Goal: Task Accomplishment & Management: Complete application form

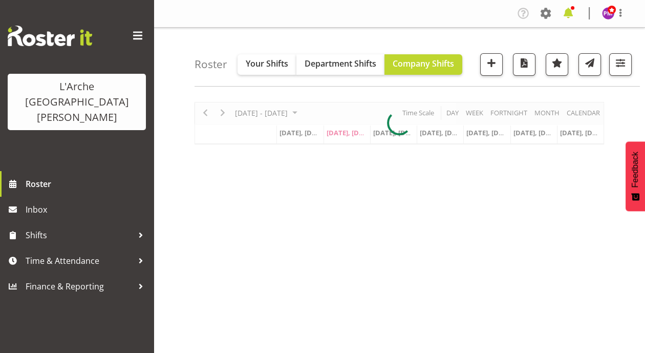
click at [567, 15] on span at bounding box center [568, 13] width 16 height 16
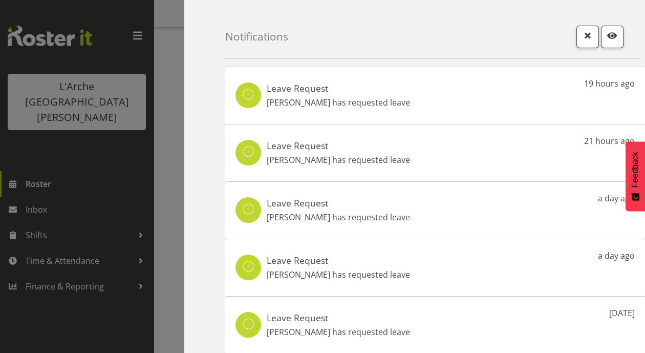
click at [313, 97] on p "Aizza Garduque has requested leave" at bounding box center [338, 102] width 143 height 12
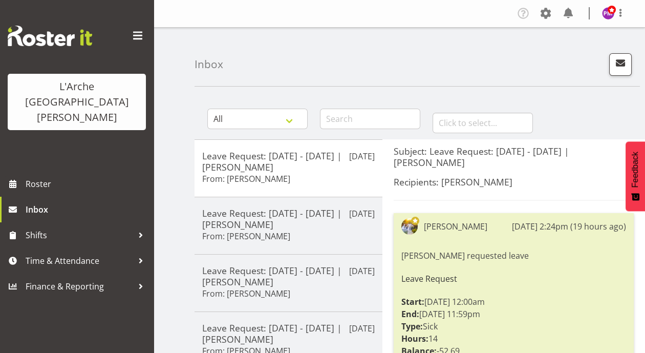
scroll to position [267, 0]
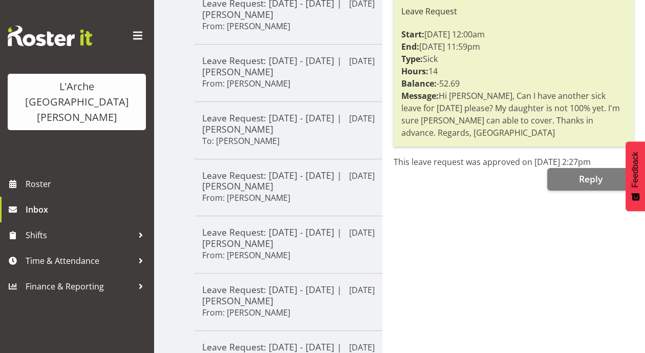
click at [468, 244] on div "Subject: Leave Request: [DATE] - [DATE] | [PERSON_NAME] Recipients: [PERSON_NAM…" at bounding box center [513, 175] width 263 height 607
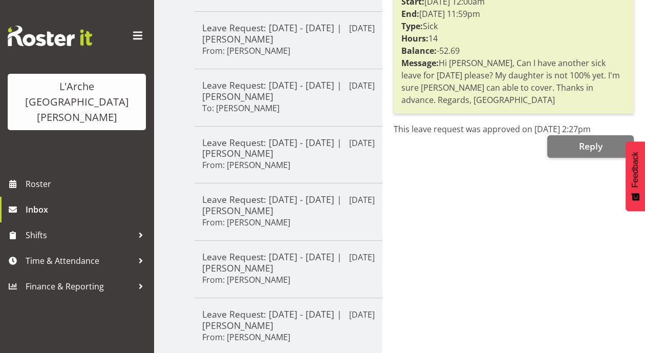
scroll to position [0, 0]
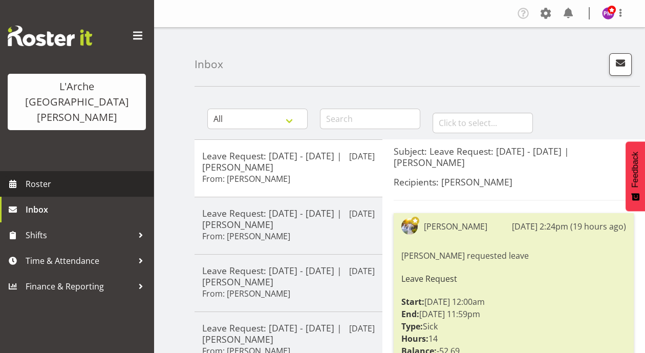
click at [37, 176] on span "Roster" at bounding box center [87, 183] width 123 height 15
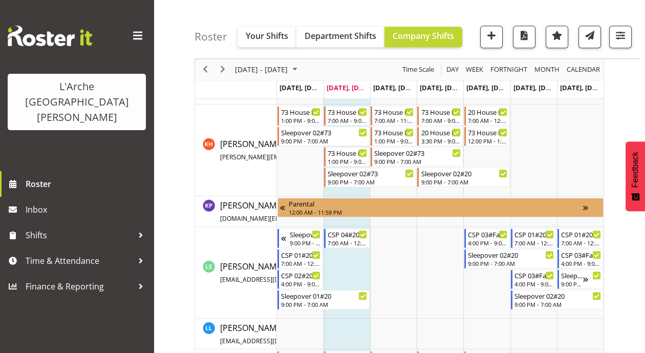
scroll to position [1539, 0]
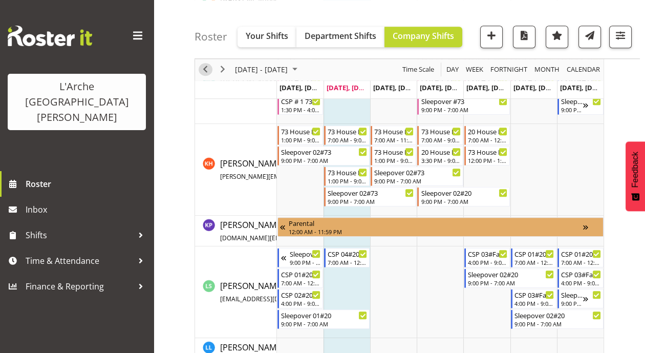
click at [206, 69] on span "Previous" at bounding box center [205, 69] width 12 height 13
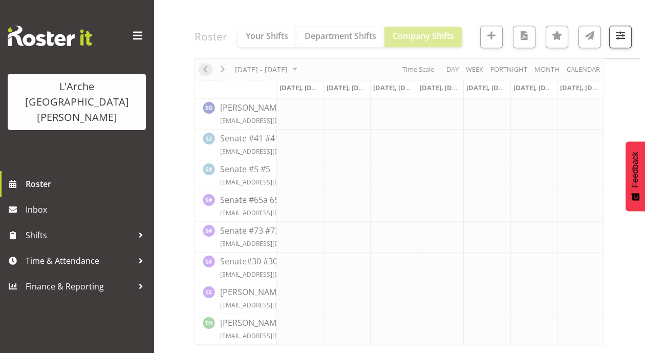
scroll to position [1395, 0]
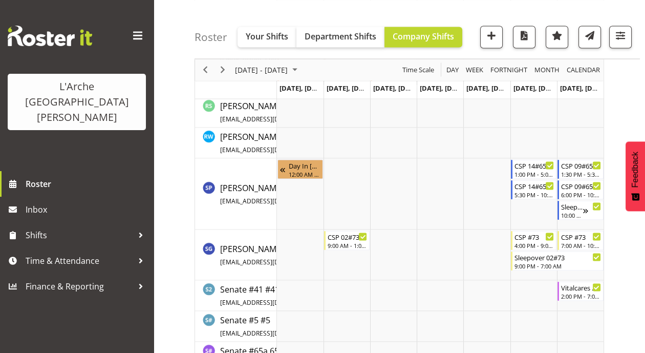
scroll to position [3017, 0]
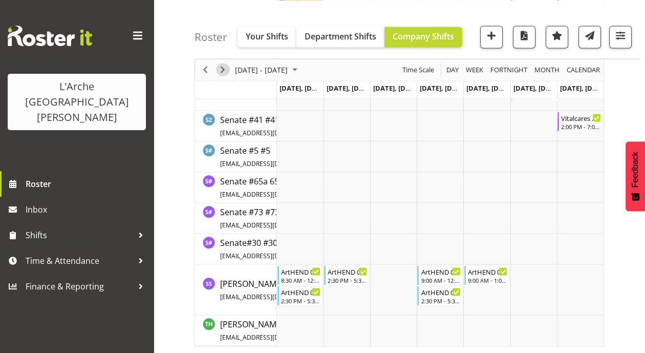
drag, startPoint x: 224, startPoint y: 69, endPoint x: 470, endPoint y: 156, distance: 261.5
click at [224, 69] on span "Next" at bounding box center [223, 69] width 12 height 13
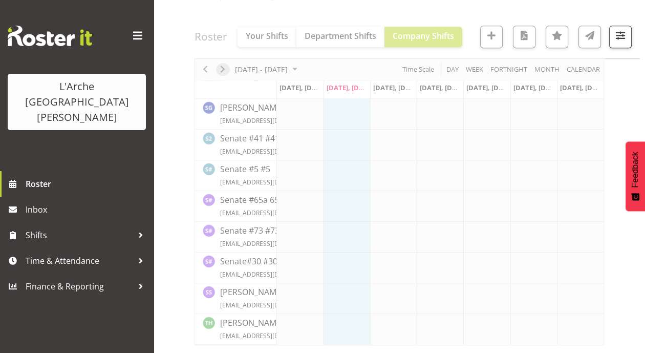
scroll to position [1395, 0]
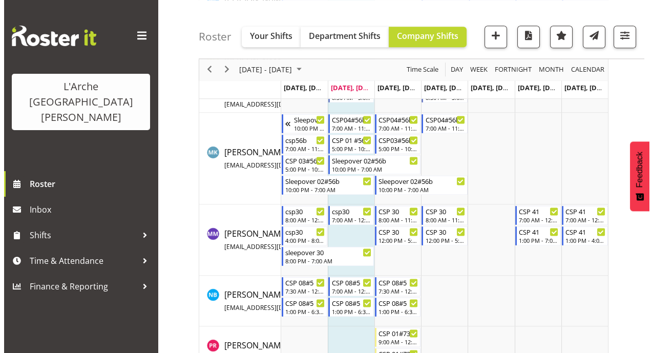
scroll to position [2041, 0]
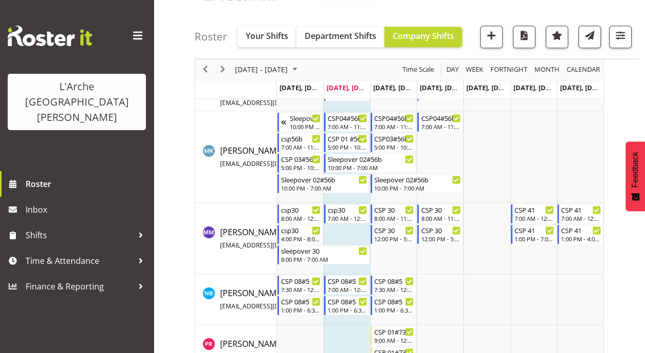
click at [335, 233] on td "Timeline Week of August 19, 2025" at bounding box center [347, 238] width 47 height 71
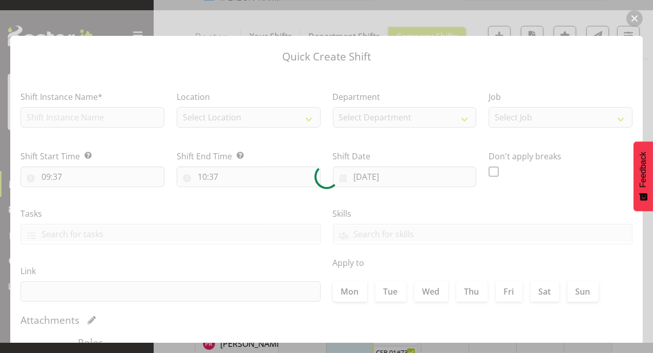
checkbox input "true"
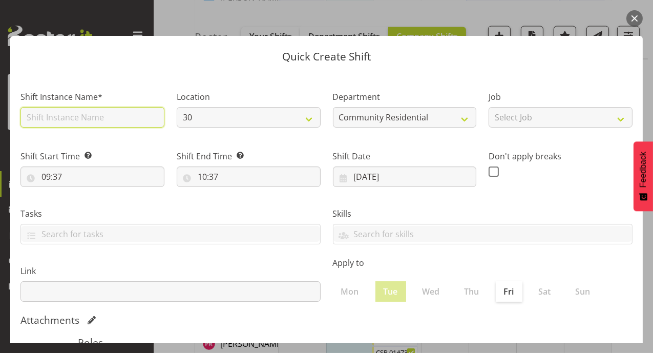
click at [132, 119] on input "text" at bounding box center [92, 117] width 144 height 20
type input "csp30"
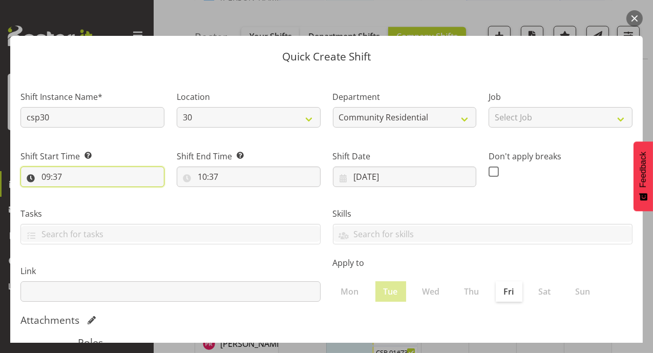
click at [46, 178] on input "09:37" at bounding box center [92, 176] width 144 height 20
click at [93, 208] on select "00 01 02 03 04 05 06 07 08 09 10 11 12 13 14 15 16 17 18 19 20 21 22 23" at bounding box center [90, 203] width 23 height 20
select select "16"
click at [79, 193] on select "00 01 02 03 04 05 06 07 08 09 10 11 12 13 14 15 16 17 18 19 20 21 22 23" at bounding box center [90, 203] width 23 height 20
type input "16:37"
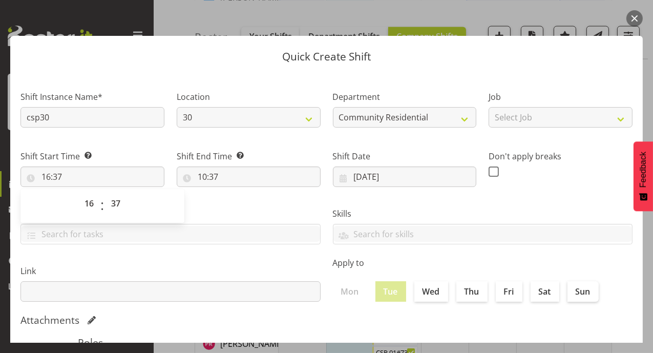
click at [94, 187] on div "00 01 02 03 04 05 06 07 08 09 10 11 12 13 14 15 16 17 18 19 20 21 22 23 : 00 01…" at bounding box center [102, 205] width 164 height 36
click at [85, 200] on select "00 01 02 03 04 05 06 07 08 09 10 11 12 13 14 15 16 17 18 19 20 21 22 23" at bounding box center [90, 203] width 23 height 20
select select "17"
click at [79, 193] on select "00 01 02 03 04 05 06 07 08 09 10 11 12 13 14 15 16 17 18 19 20 21 22 23" at bounding box center [90, 203] width 23 height 20
type input "17:37"
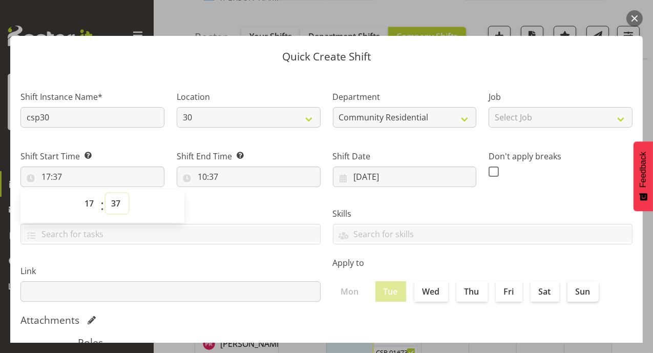
click at [121, 203] on select "00 01 02 03 04 05 06 07 08 09 10 11 12 13 14 15 16 17 18 19 20 21 22 23 24 25 2…" at bounding box center [116, 203] width 23 height 20
select select "0"
click at [105, 193] on select "00 01 02 03 04 05 06 07 08 09 10 11 12 13 14 15 16 17 18 19 20 21 22 23 24 25 2…" at bounding box center [116, 203] width 23 height 20
type input "17:00"
click at [201, 178] on input "10:37" at bounding box center [249, 176] width 144 height 20
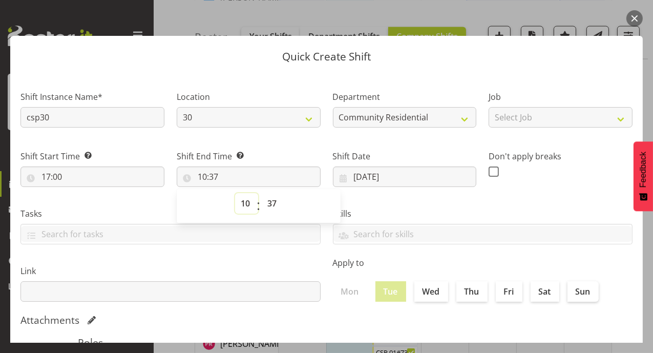
click at [246, 206] on select "00 01 02 03 04 05 06 07 08 09 10 11 12 13 14 15 16 17 18 19 20 21 22 23" at bounding box center [246, 203] width 23 height 20
select select "20"
click at [235, 193] on select "00 01 02 03 04 05 06 07 08 09 10 11 12 13 14 15 16 17 18 19 20 21 22 23" at bounding box center [246, 203] width 23 height 20
type input "20:37"
click at [273, 205] on select "00 01 02 03 04 05 06 07 08 09 10 11 12 13 14 15 16 17 18 19 20 21 22 23 24 25 2…" at bounding box center [273, 203] width 23 height 20
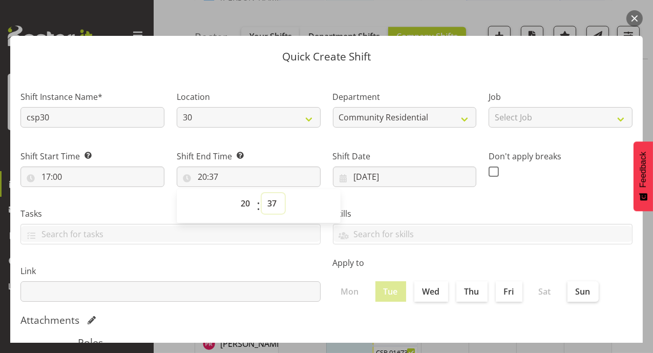
select select "0"
click at [262, 193] on select "00 01 02 03 04 05 06 07 08 09 10 11 12 13 14 15 16 17 18 19 20 21 22 23 24 25 2…" at bounding box center [273, 203] width 23 height 20
type input "20:00"
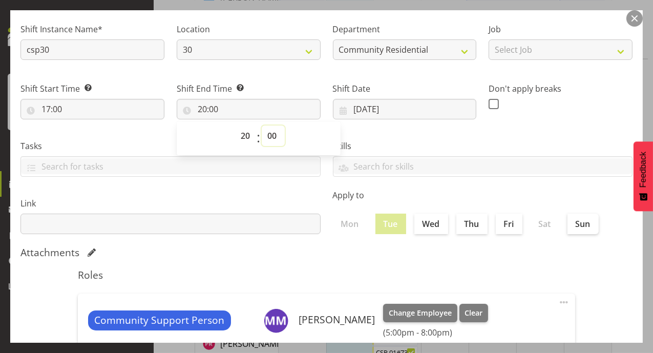
scroll to position [188, 0]
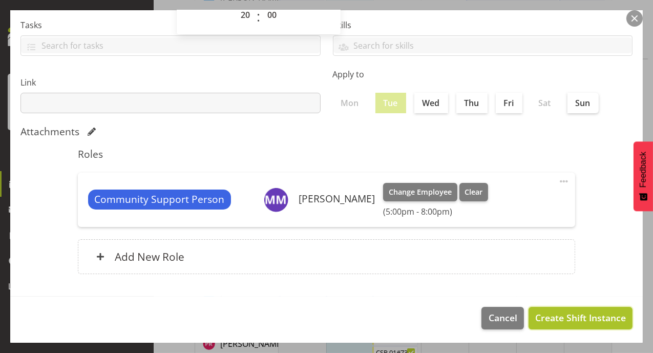
click at [549, 314] on span "Create Shift Instance" at bounding box center [580, 317] width 91 height 13
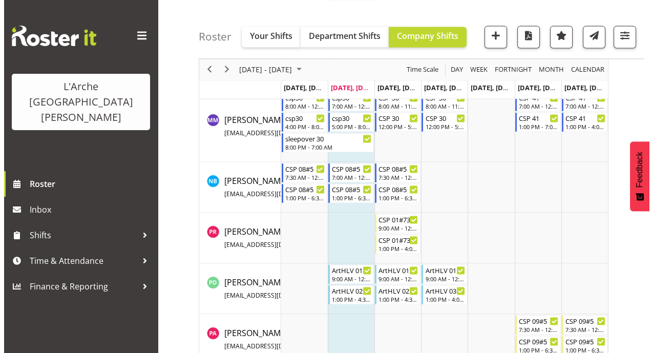
scroll to position [2170, 0]
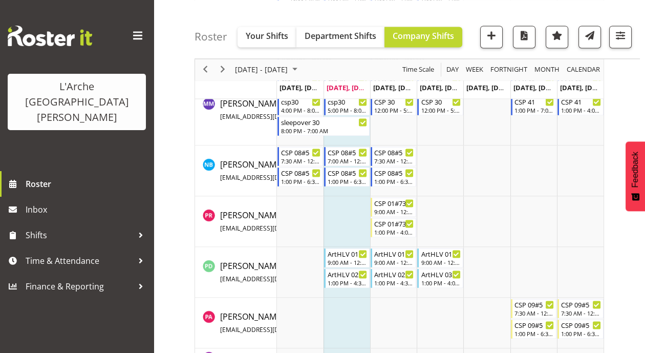
click at [339, 114] on td "Timeline Week of August 19, 2025" at bounding box center [347, 109] width 47 height 71
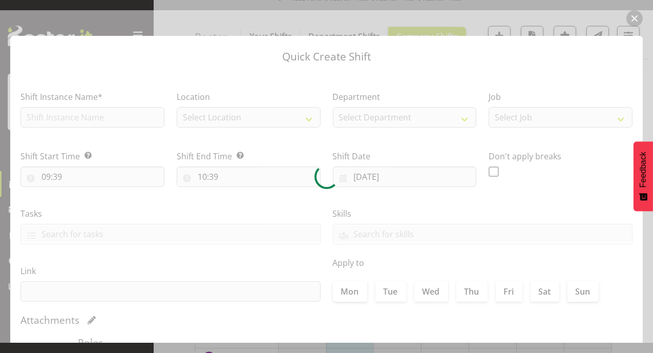
checkbox input "true"
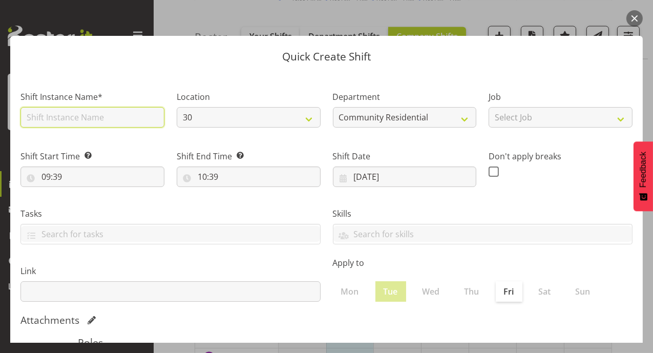
click at [116, 123] on input "text" at bounding box center [92, 117] width 144 height 20
type input "Sleepover 01#30"
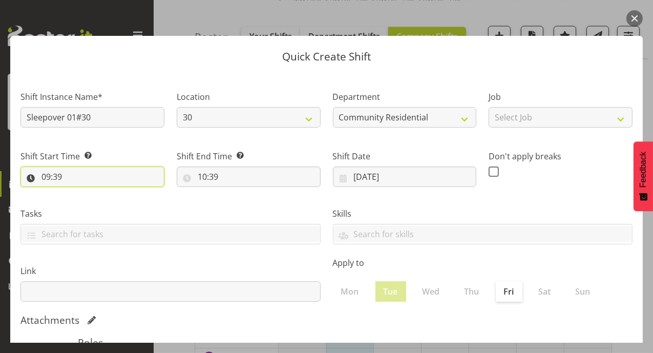
click at [48, 179] on input "09:39" at bounding box center [92, 176] width 144 height 20
click at [88, 206] on select "00 01 02 03 04 05 06 07 08 09 10 11 12 13 14 15 16 17 18 19 20 21 22 23" at bounding box center [90, 203] width 23 height 20
select select "20"
click at [79, 193] on select "00 01 02 03 04 05 06 07 08 09 10 11 12 13 14 15 16 17 18 19 20 21 22 23" at bounding box center [90, 203] width 23 height 20
type input "20:39"
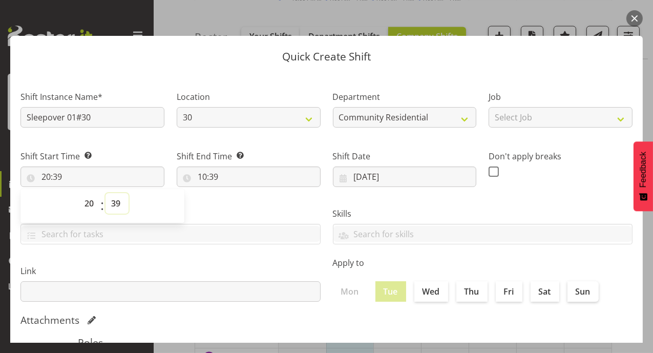
click at [118, 202] on select "00 01 02 03 04 05 06 07 08 09 10 11 12 13 14 15 16 17 18 19 20 21 22 23 24 25 2…" at bounding box center [116, 203] width 23 height 20
select select "0"
click at [105, 193] on select "00 01 02 03 04 05 06 07 08 09 10 11 12 13 14 15 16 17 18 19 20 21 22 23 24 25 2…" at bounding box center [116, 203] width 23 height 20
type input "20:00"
click at [200, 173] on input "10:39" at bounding box center [249, 176] width 144 height 20
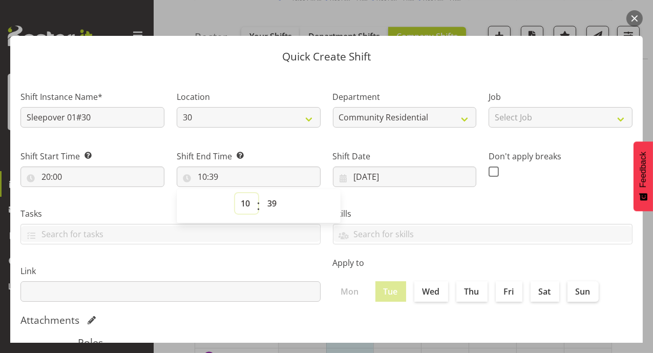
click at [246, 203] on select "00 01 02 03 04 05 06 07 08 09 10 11 12 13 14 15 16 17 18 19 20 21 22 23" at bounding box center [246, 203] width 23 height 20
select select "7"
click at [235, 193] on select "00 01 02 03 04 05 06 07 08 09 10 11 12 13 14 15 16 17 18 19 20 21 22 23" at bounding box center [246, 203] width 23 height 20
type input "07:39"
click at [272, 200] on select "00 01 02 03 04 05 06 07 08 09 10 11 12 13 14 15 16 17 18 19 20 21 22 23 24 25 2…" at bounding box center [273, 203] width 23 height 20
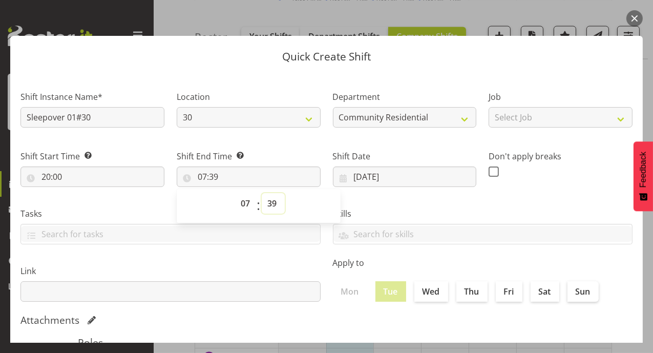
select select "0"
click at [262, 193] on select "00 01 02 03 04 05 06 07 08 09 10 11 12 13 14 15 16 17 18 19 20 21 22 23 24 25 2…" at bounding box center [273, 203] width 23 height 20
type input "07:00"
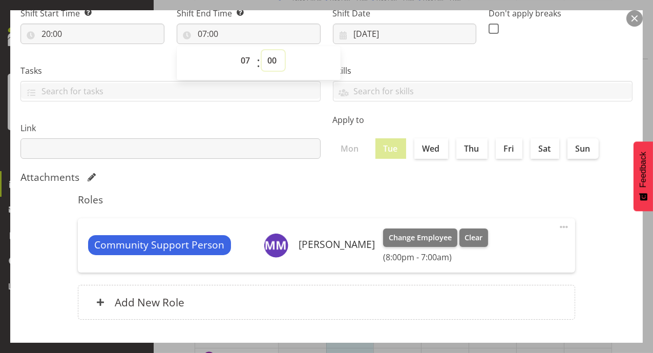
scroll to position [173, 0]
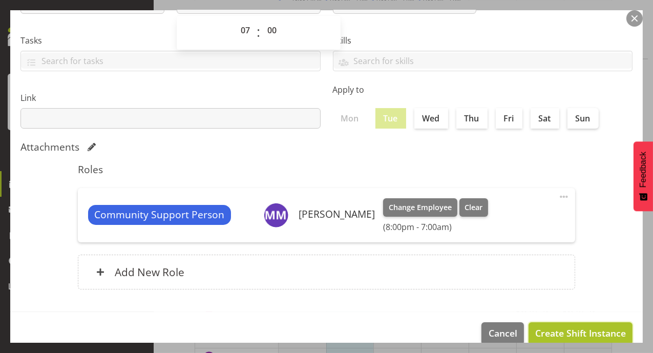
click at [575, 334] on span "Create Shift Instance" at bounding box center [580, 332] width 91 height 13
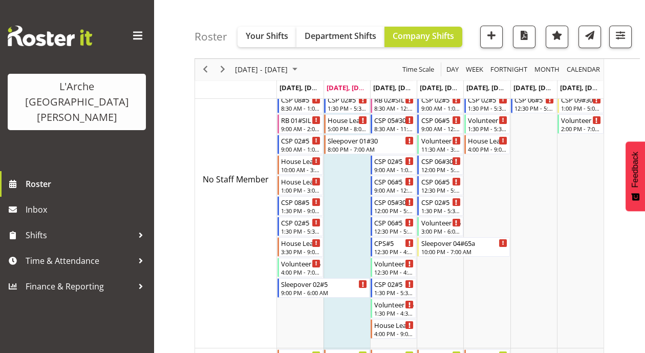
scroll to position [0, 0]
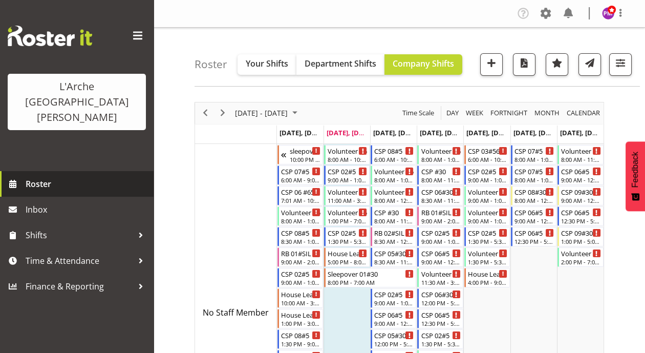
click at [31, 176] on span "Roster" at bounding box center [87, 183] width 123 height 15
